Goal: Task Accomplishment & Management: Complete application form

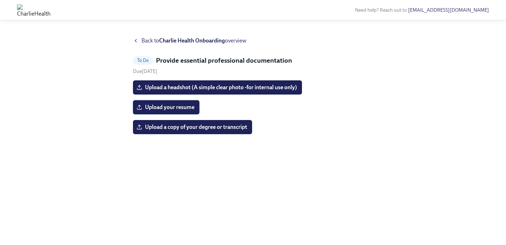
click at [187, 105] on span "Upload your resume" at bounding box center [166, 107] width 57 height 7
click at [0, 0] on input "Upload your resume" at bounding box center [0, 0] width 0 height 0
click at [223, 126] on span "Upload a copy of your degree or transcript" at bounding box center [192, 127] width 109 height 7
click at [0, 0] on input "Upload a copy of your degree or transcript" at bounding box center [0, 0] width 0 height 0
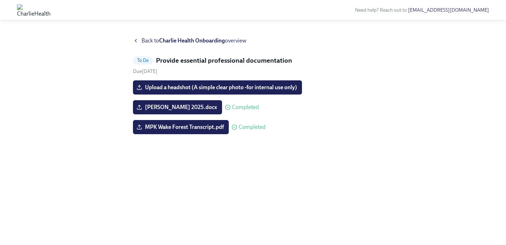
click at [137, 42] on icon at bounding box center [136, 41] width 6 height 6
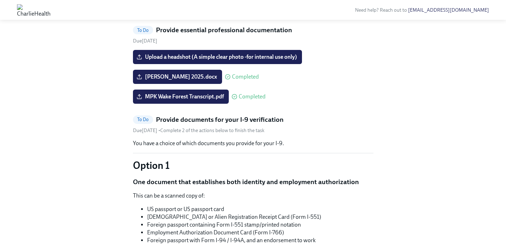
scroll to position [476, 0]
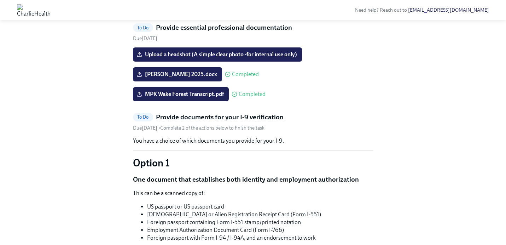
click at [159, 8] on span "I've reviewed/signed all the paperwork in [GEOGRAPHIC_DATA]" at bounding box center [217, 4] width 159 height 7
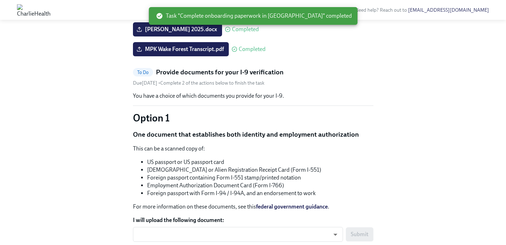
scroll to position [436, 0]
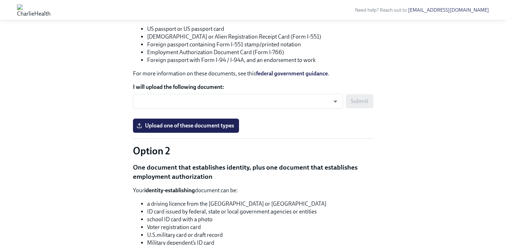
scroll to position [492, 0]
